Goal: Task Accomplishment & Management: Use online tool/utility

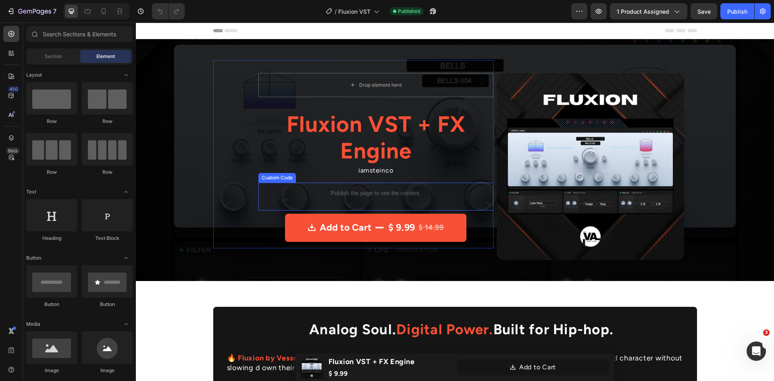
click at [363, 192] on p "Publish the page to see the content." at bounding box center [375, 193] width 209 height 8
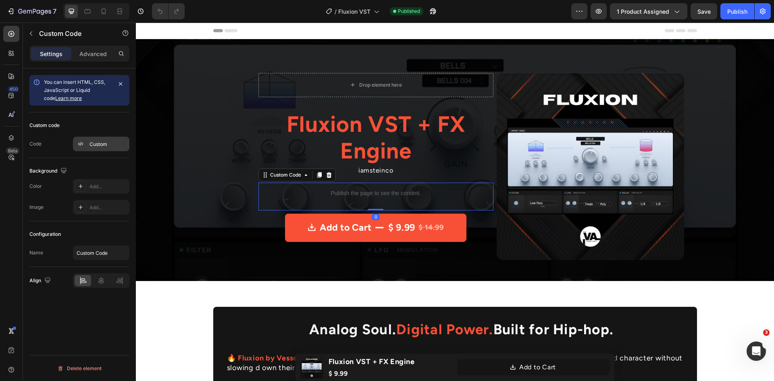
click at [106, 146] on div "Custom" at bounding box center [108, 144] width 38 height 7
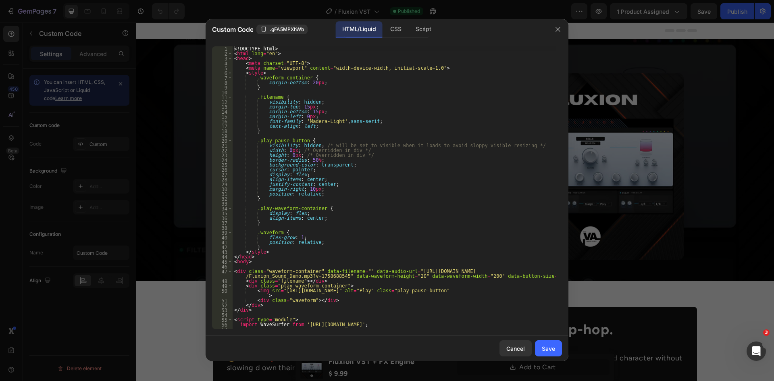
click at [321, 186] on div "<! DOCTYPE html > < html lang = "en" > < head > < meta charset = "UTF-8" > < me…" at bounding box center [393, 192] width 323 height 292
type textarea "</html>"
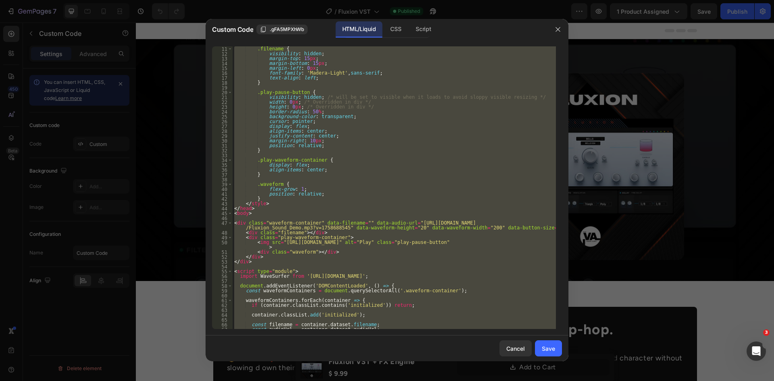
scroll to position [97, 0]
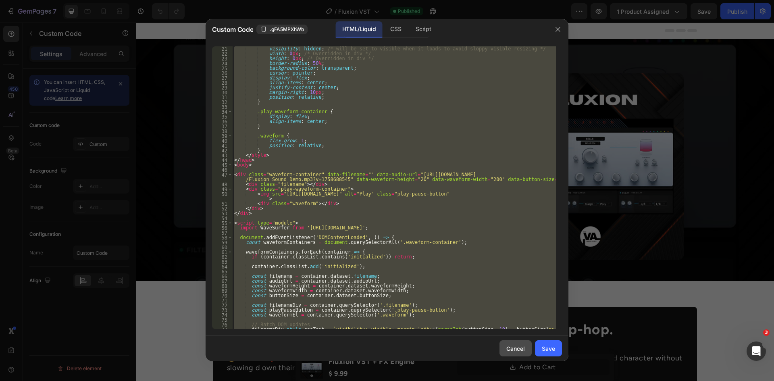
click at [512, 347] on div "Cancel" at bounding box center [515, 348] width 19 height 8
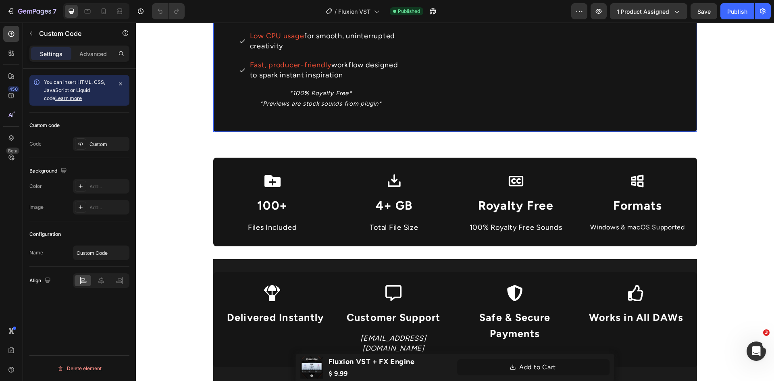
scroll to position [604, 0]
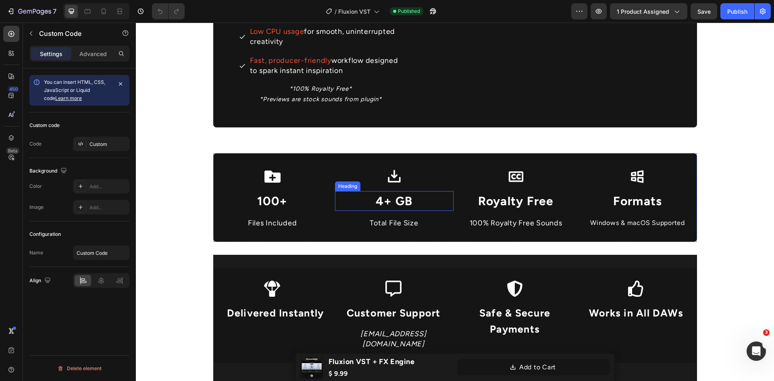
click at [387, 201] on h2 "4+ GB" at bounding box center [394, 201] width 118 height 20
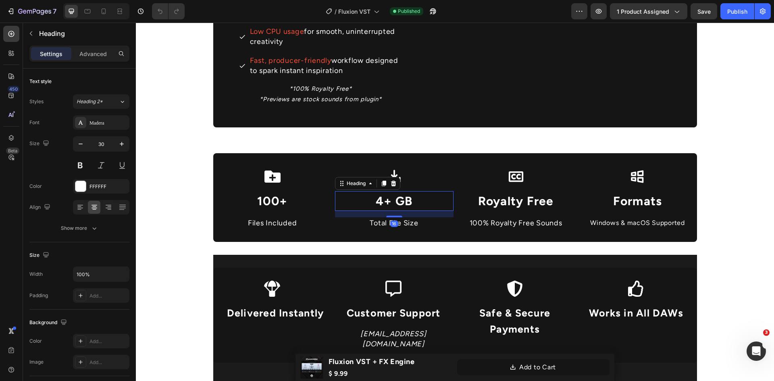
click at [382, 201] on h2 "4+ GB" at bounding box center [394, 201] width 118 height 20
click at [103, 14] on icon at bounding box center [104, 11] width 4 height 6
type input "20"
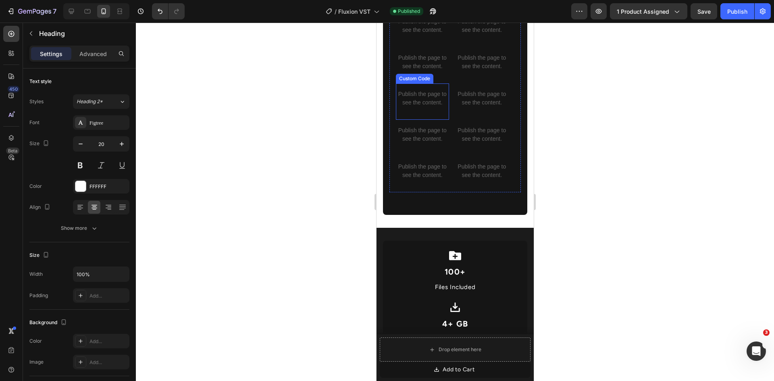
scroll to position [1121, 0]
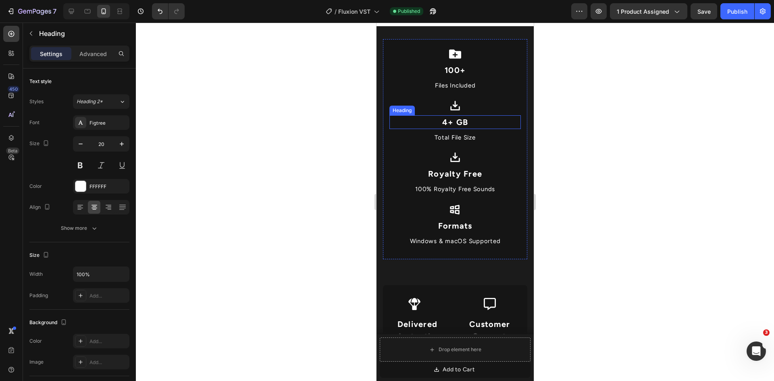
click at [445, 127] on span "4+ GB" at bounding box center [455, 122] width 26 height 10
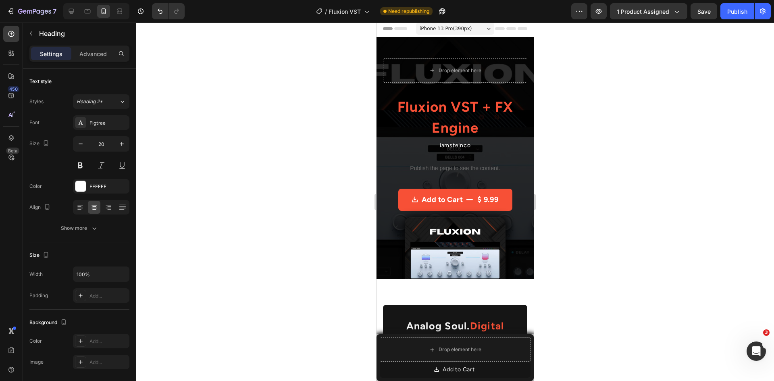
scroll to position [0, 0]
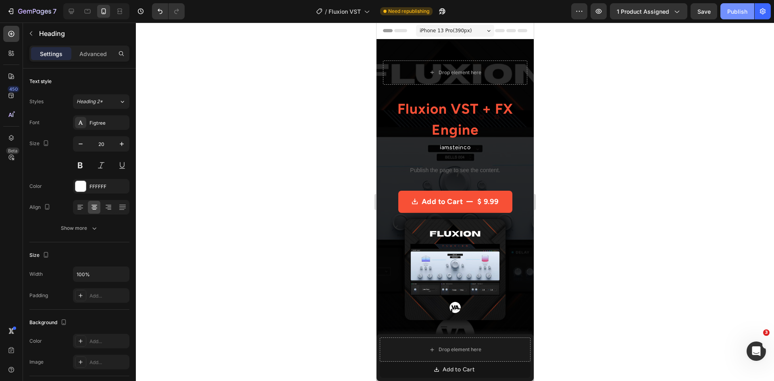
click at [729, 13] on div "Publish" at bounding box center [737, 11] width 20 height 8
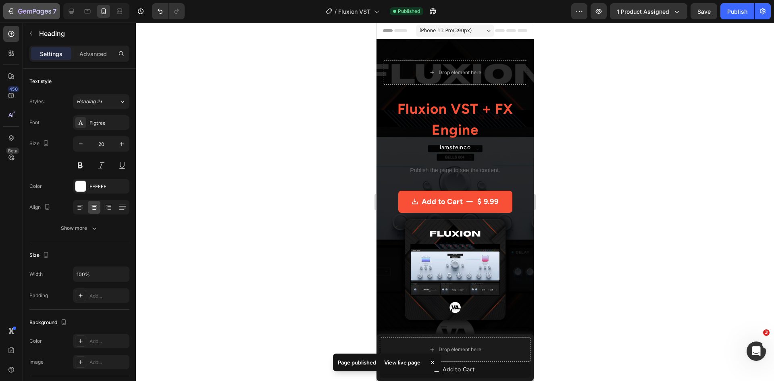
drag, startPoint x: 238, startPoint y: 0, endPoint x: 9, endPoint y: 12, distance: 228.8
click at [9, 12] on icon "button" at bounding box center [10, 11] width 4 height 2
